Goal: Task Accomplishment & Management: Use online tool/utility

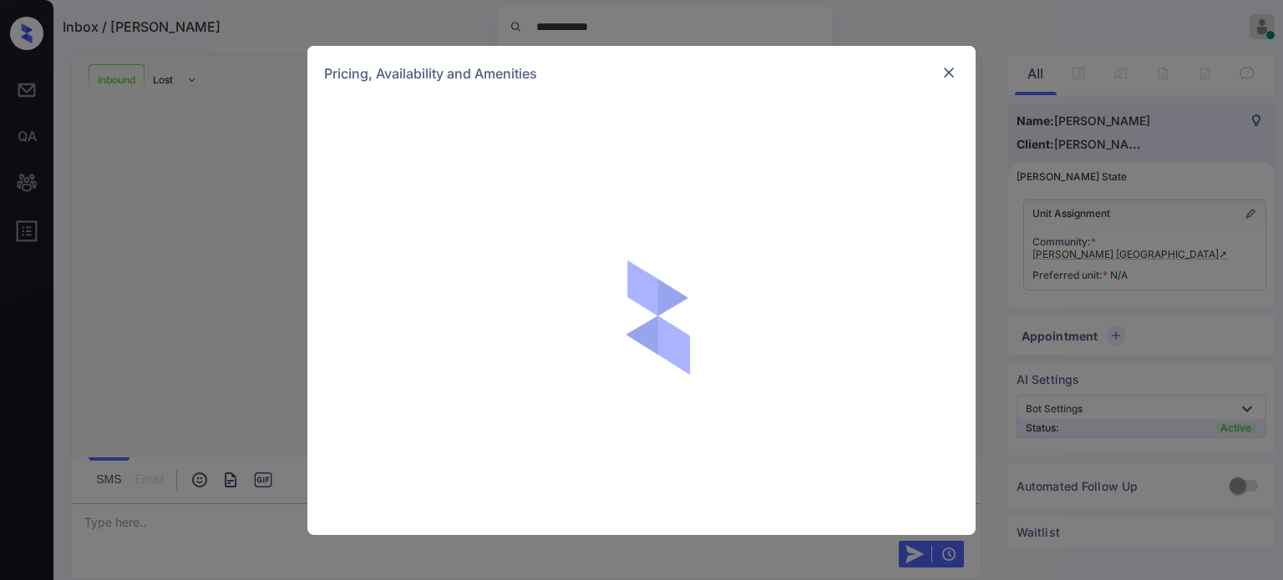
scroll to position [2075, 0]
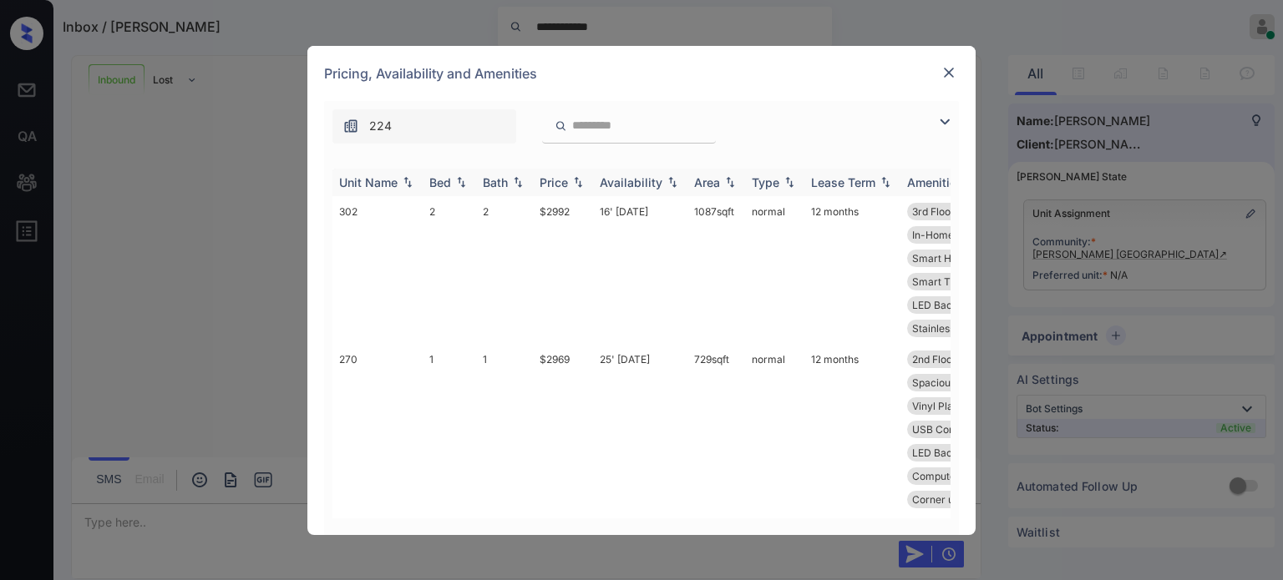
click at [442, 180] on div "Bed" at bounding box center [440, 182] width 22 height 14
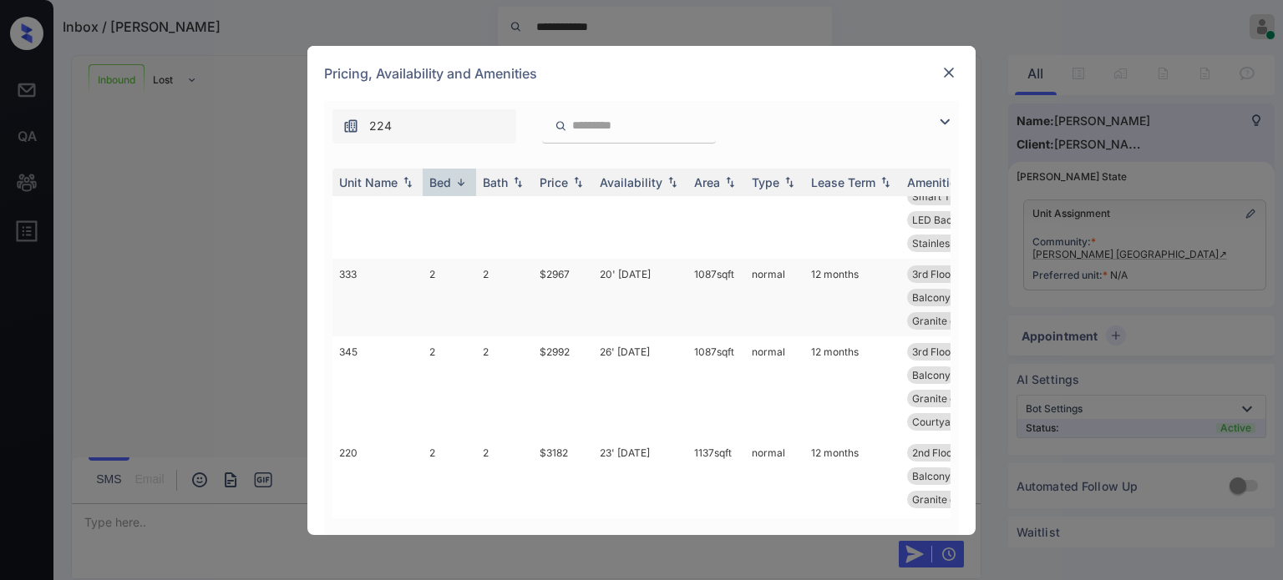
scroll to position [418, 0]
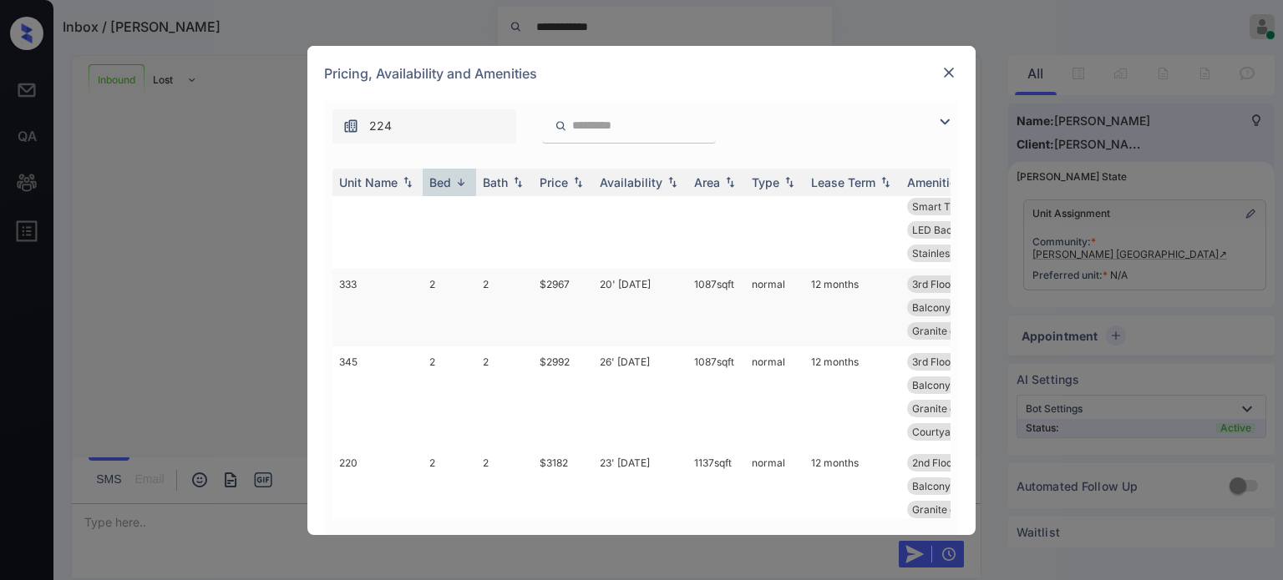
click at [446, 320] on td "2" at bounding box center [449, 308] width 53 height 78
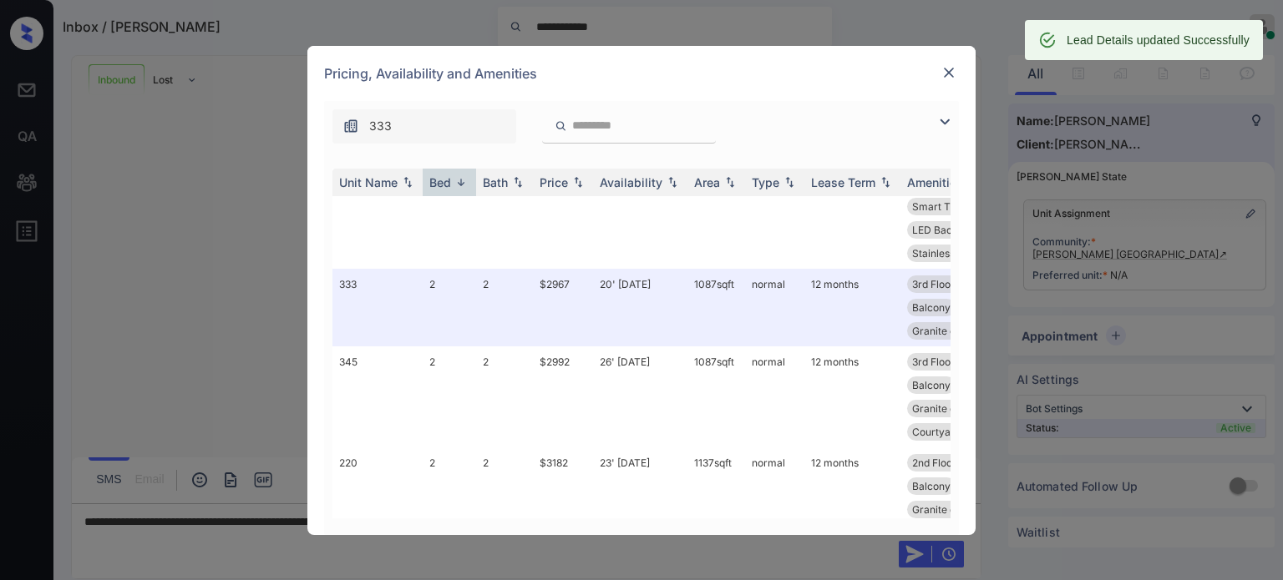
click at [955, 76] on img at bounding box center [948, 72] width 17 height 17
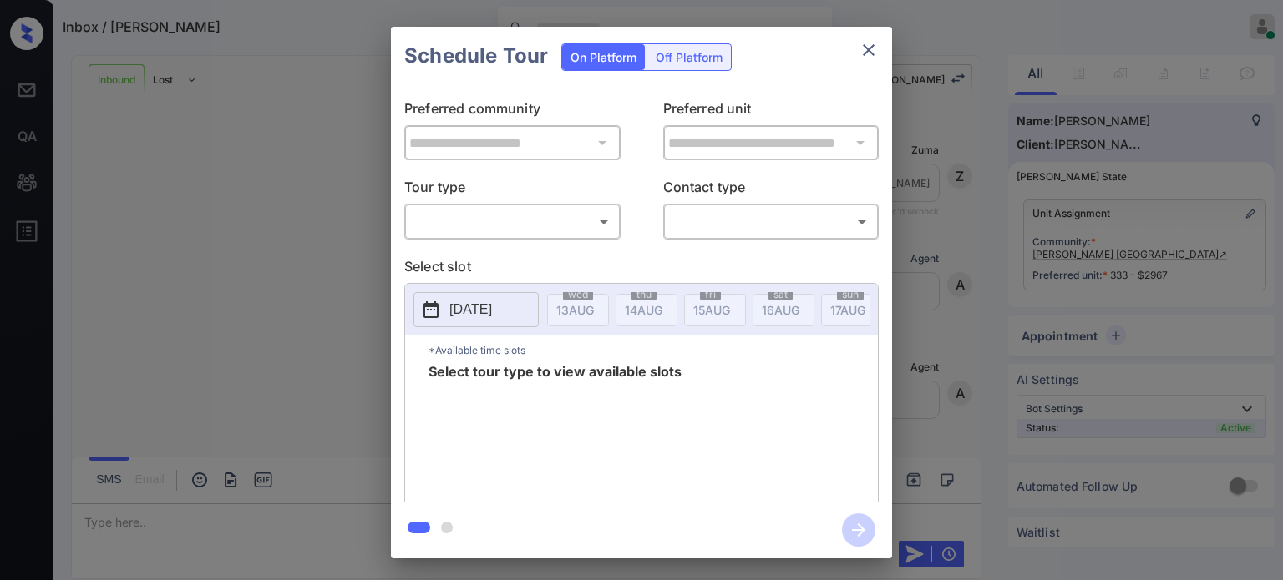
scroll to position [2184, 0]
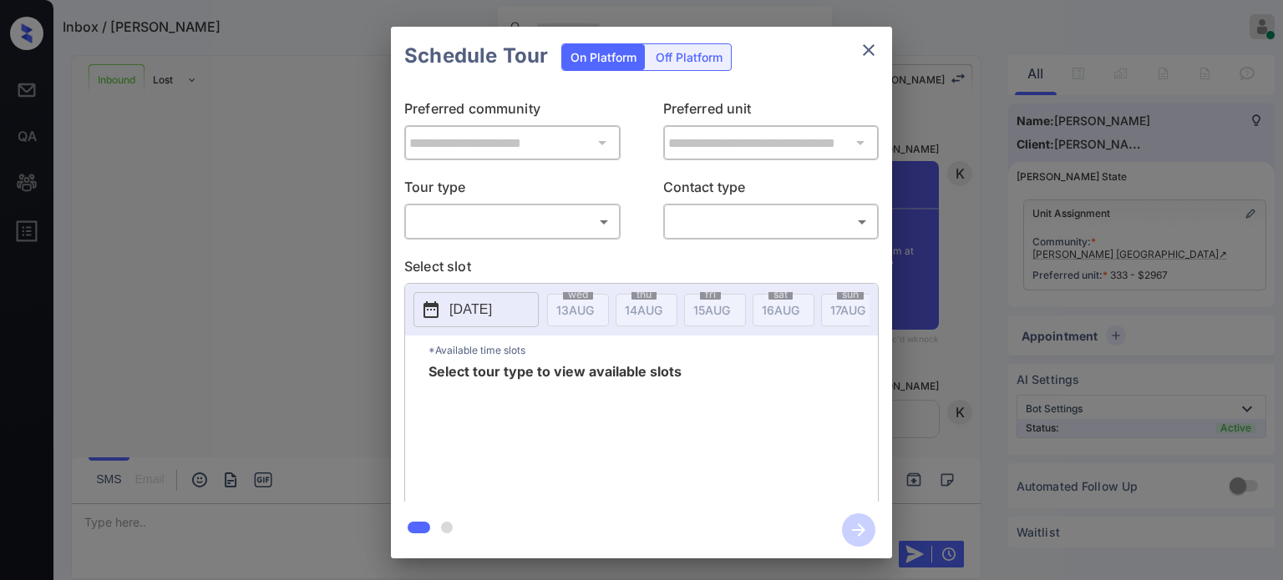
click at [494, 320] on button "[DATE]" at bounding box center [475, 309] width 125 height 35
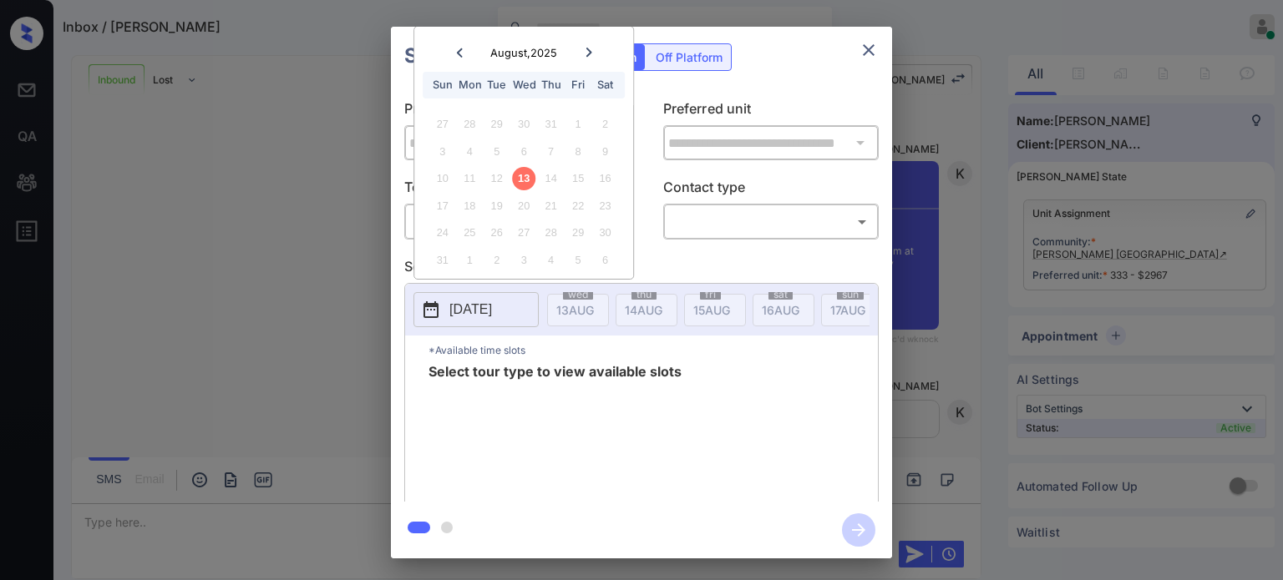
click at [585, 48] on icon at bounding box center [589, 53] width 10 height 10
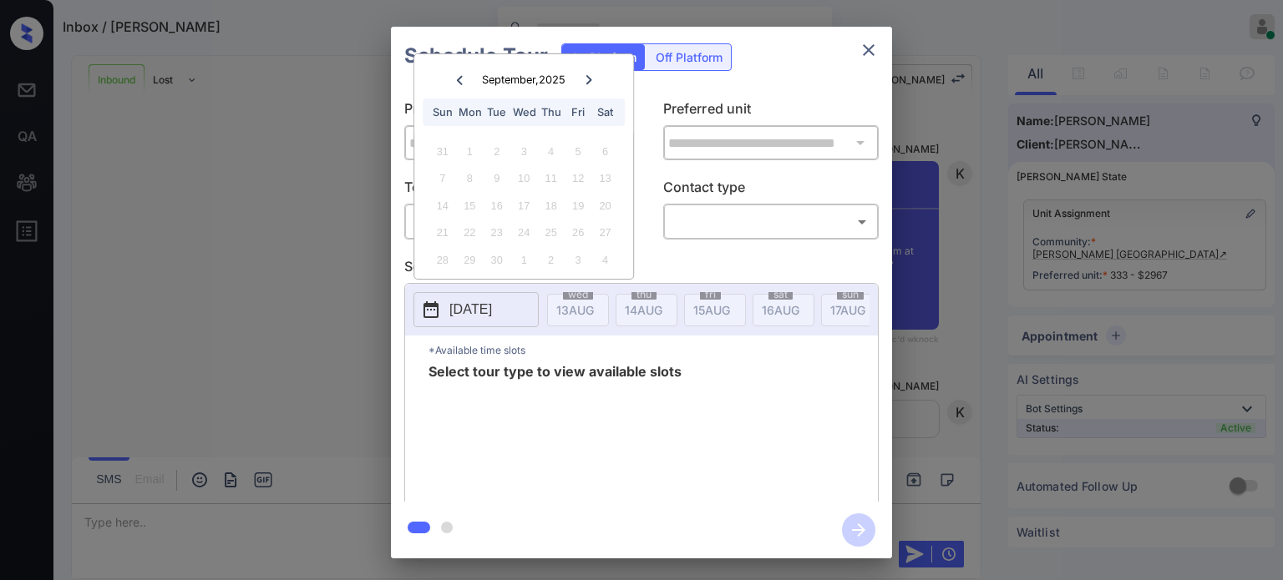
click at [455, 77] on icon at bounding box center [459, 80] width 10 height 10
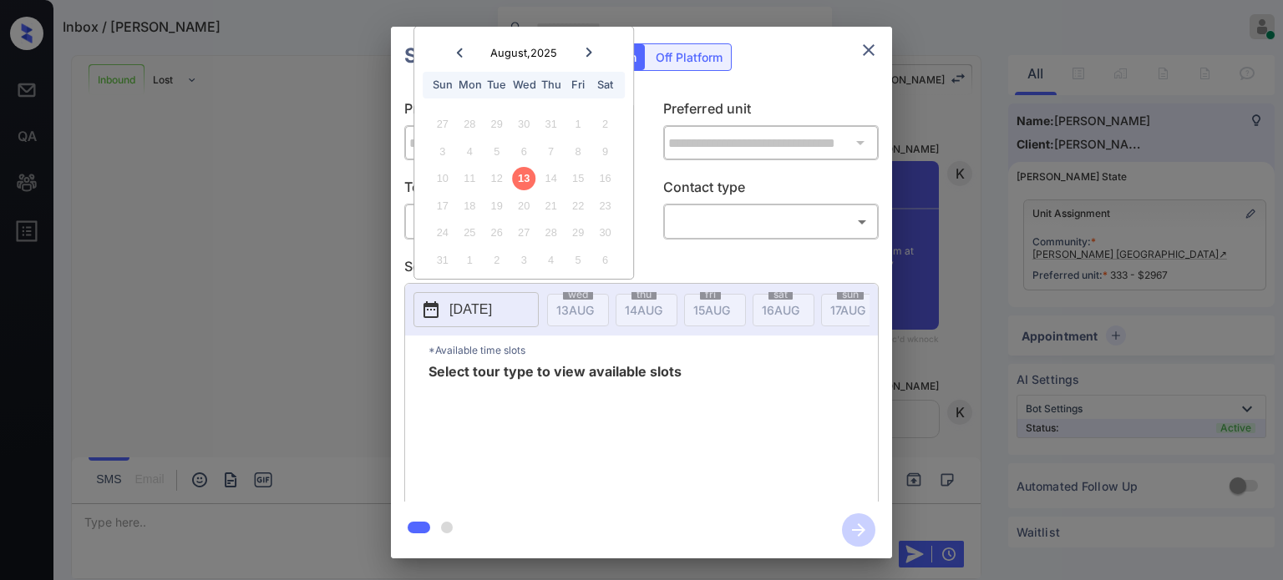
click at [853, 48] on button "close" at bounding box center [868, 49] width 33 height 33
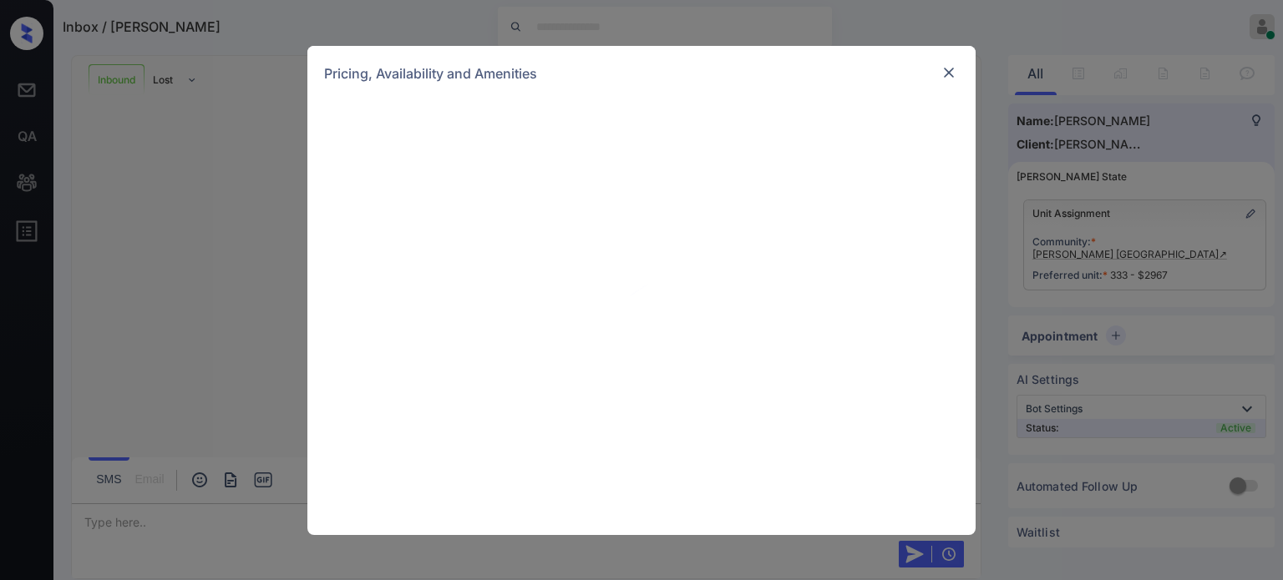
scroll to position [2184, 0]
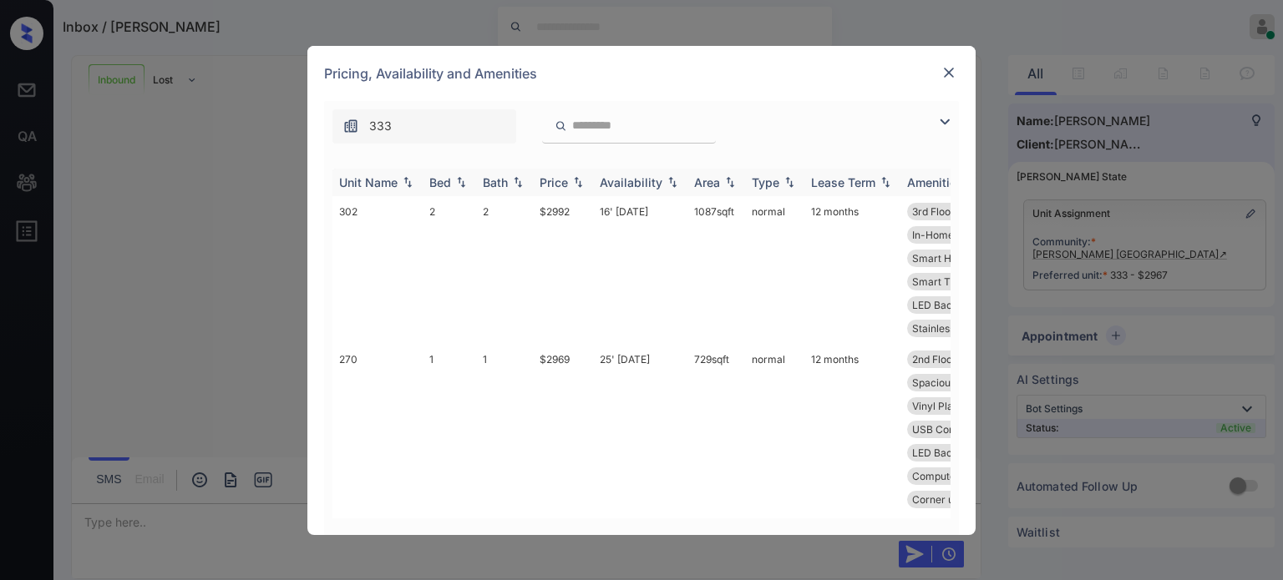
click at [445, 177] on div "Bed" at bounding box center [440, 182] width 22 height 14
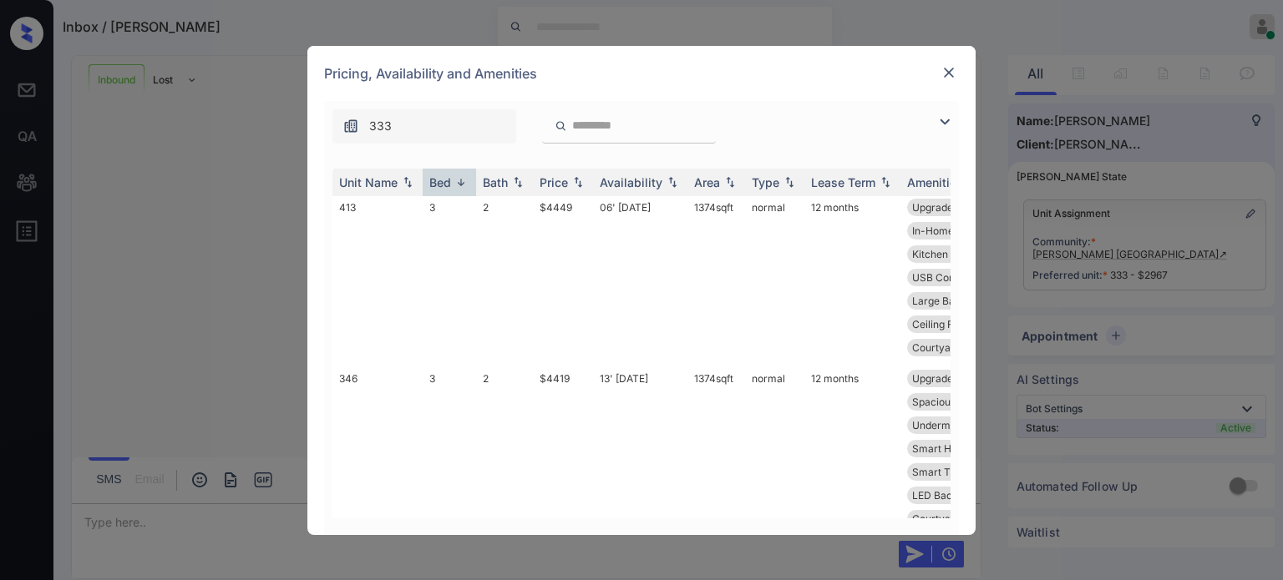
scroll to position [0, 0]
click at [944, 63] on div at bounding box center [949, 73] width 20 height 20
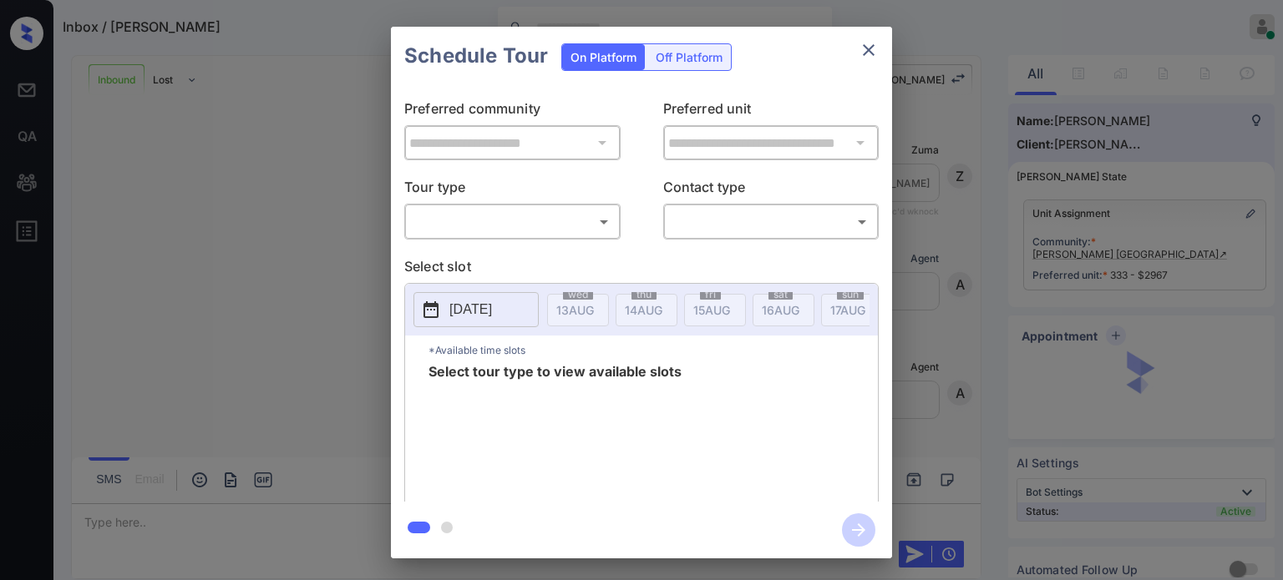
scroll to position [2184, 0]
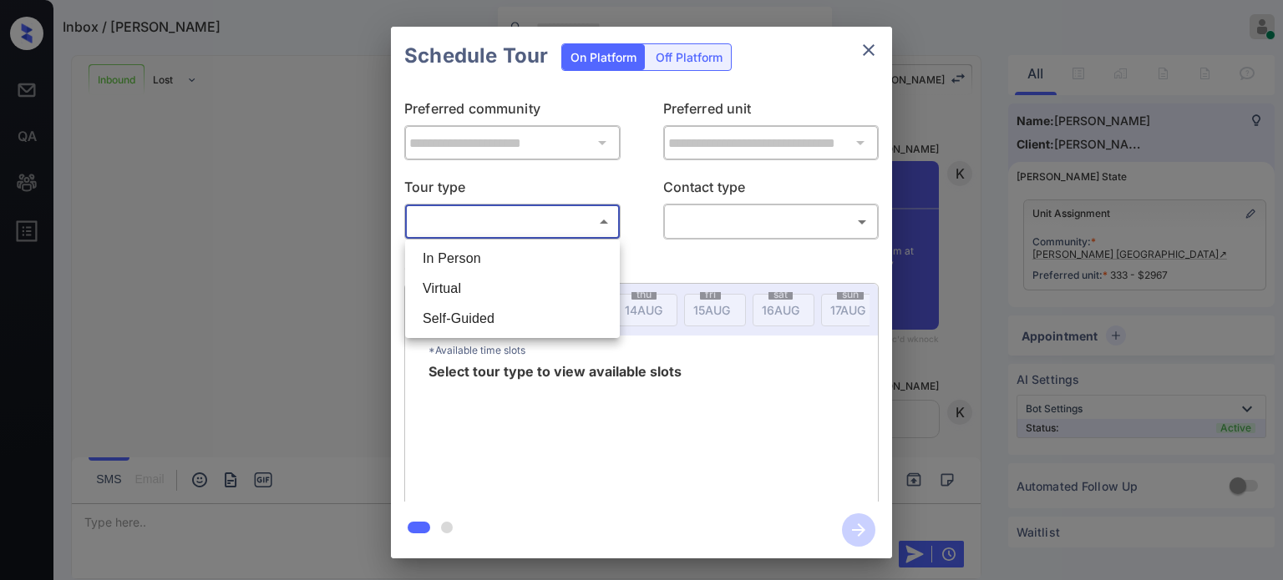
click at [586, 216] on body "Inbox / Ann Bradford Kristina Cataag Online Set yourself offline Set yourself o…" at bounding box center [641, 290] width 1283 height 580
click at [566, 246] on li "In Person" at bounding box center [512, 259] width 206 height 30
type input "********"
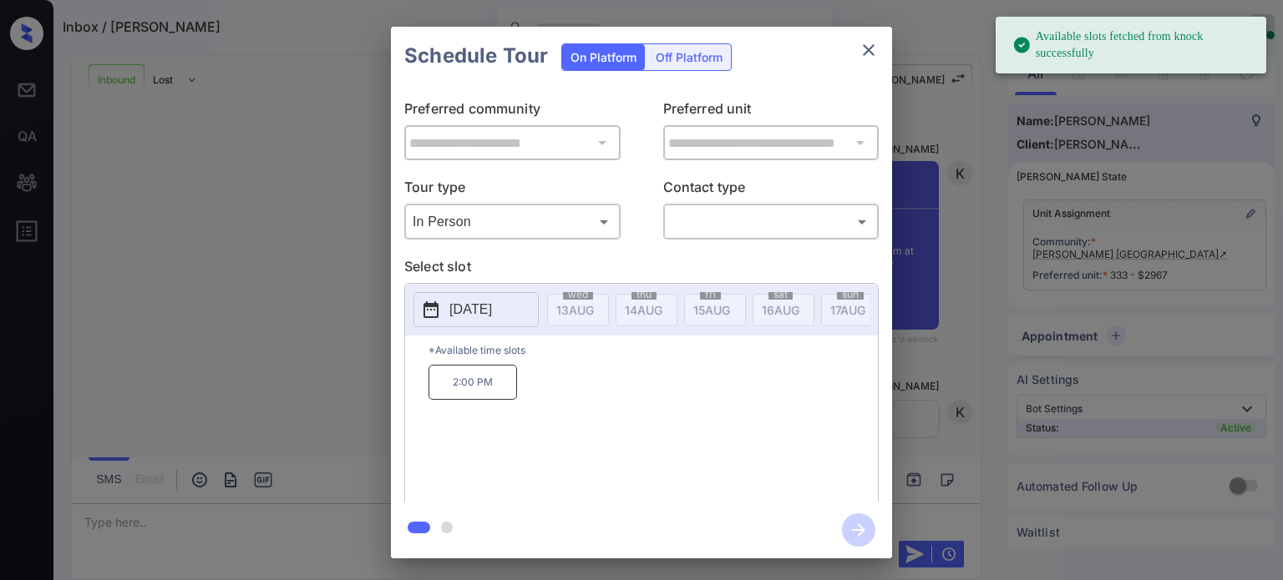
click at [491, 320] on button "2025-08-22" at bounding box center [475, 309] width 125 height 35
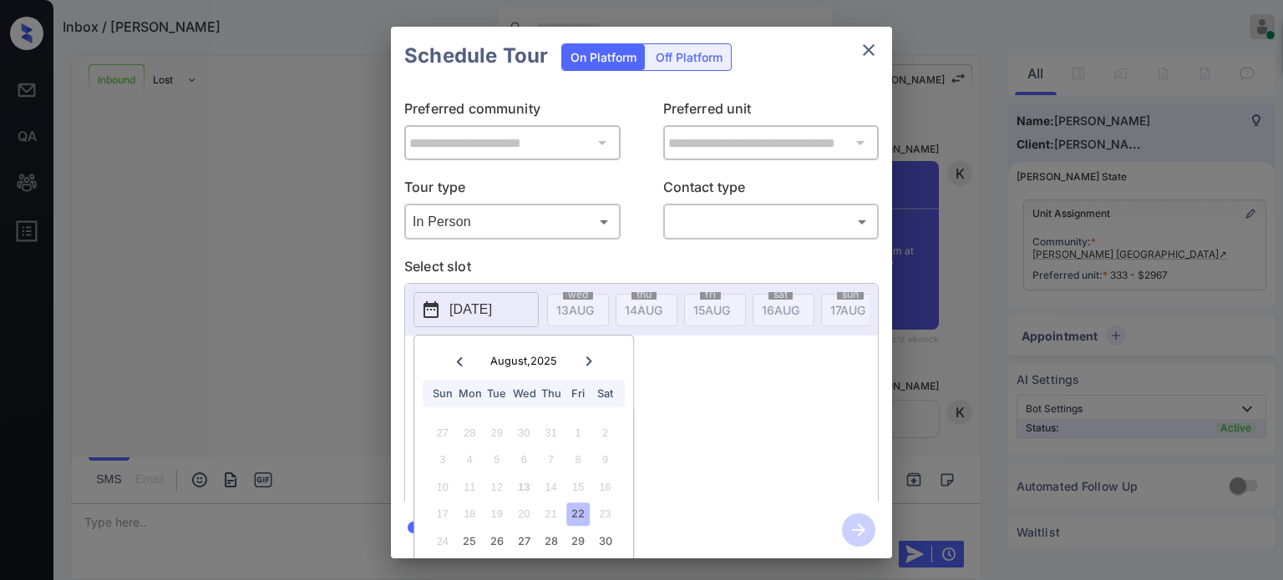
click at [585, 362] on icon at bounding box center [589, 362] width 10 height 10
click at [454, 361] on icon at bounding box center [459, 362] width 10 height 10
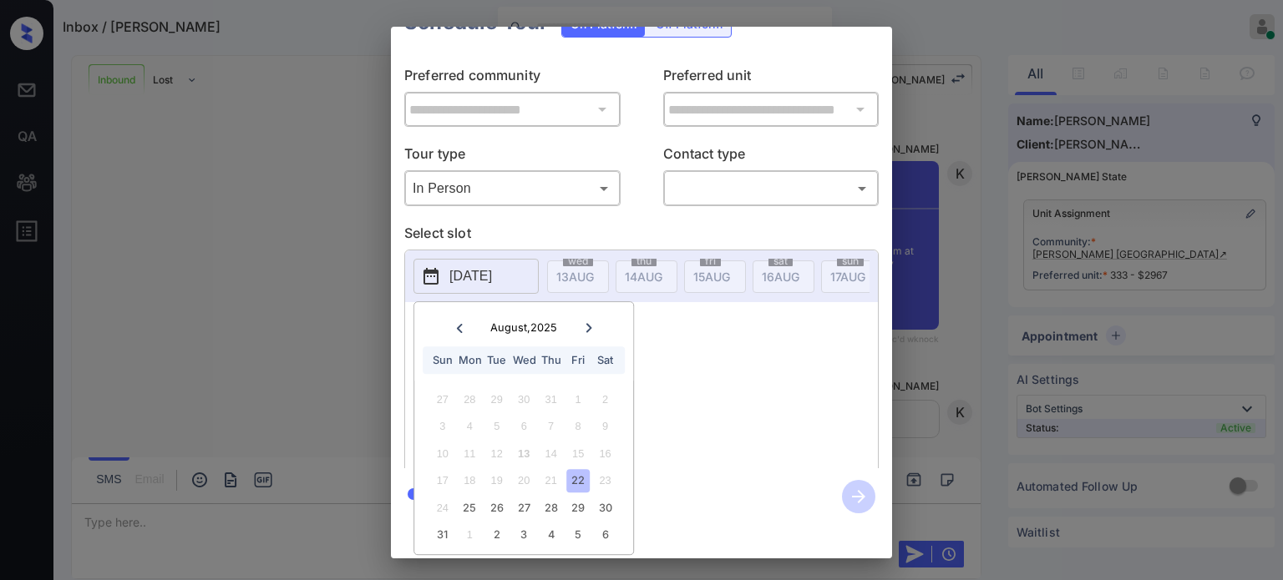
scroll to position [0, 0]
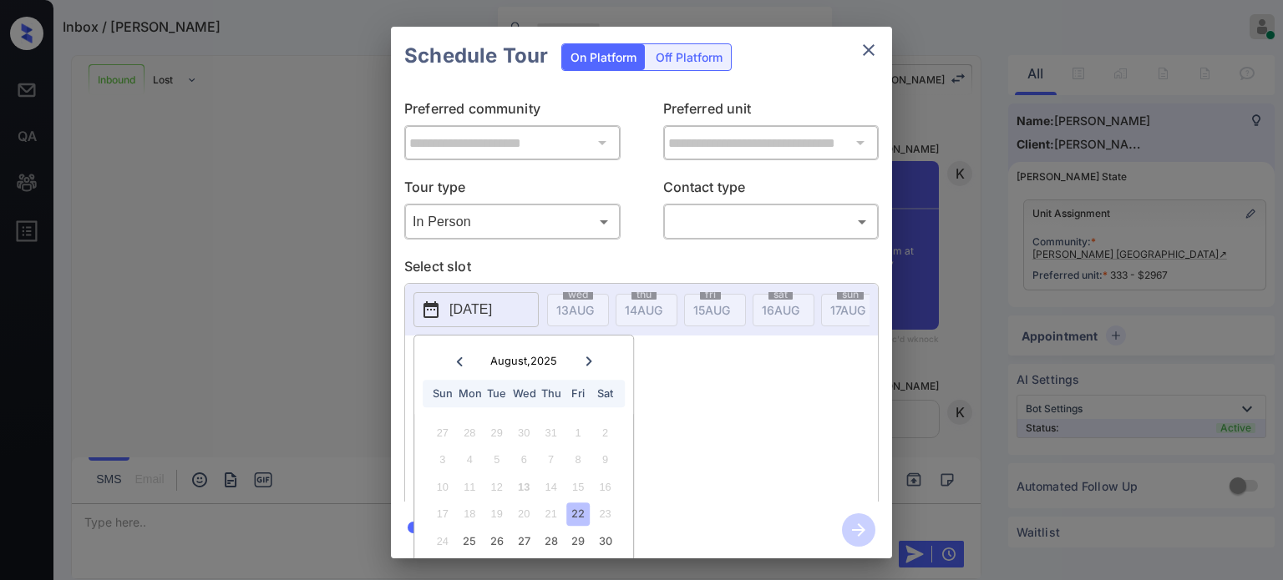
click at [144, 257] on div "**********" at bounding box center [641, 292] width 1283 height 585
